Goal: Information Seeking & Learning: Learn about a topic

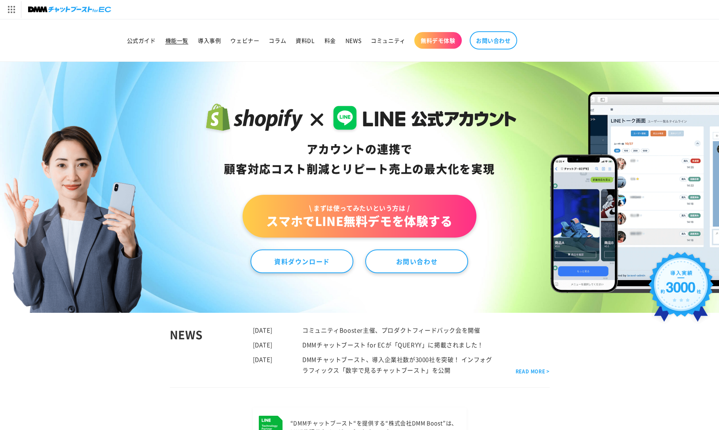
click at [177, 40] on span "機能一覧" at bounding box center [176, 40] width 23 height 7
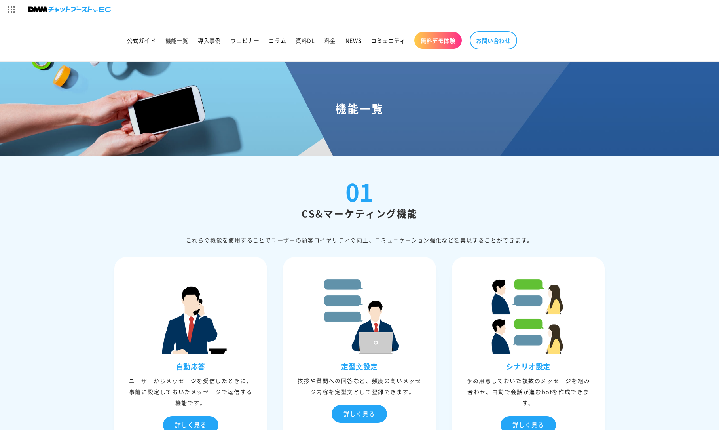
click at [128, 211] on h2 "CS&マーケティング機能" at bounding box center [359, 213] width 491 height 12
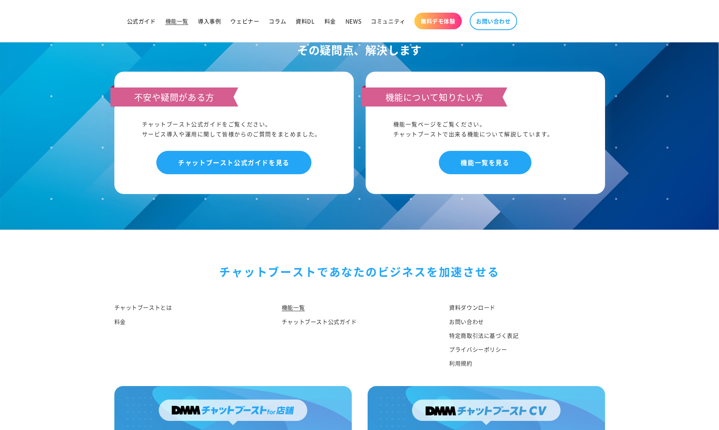
scroll to position [3756, 0]
